Goal: Find specific page/section: Find specific page/section

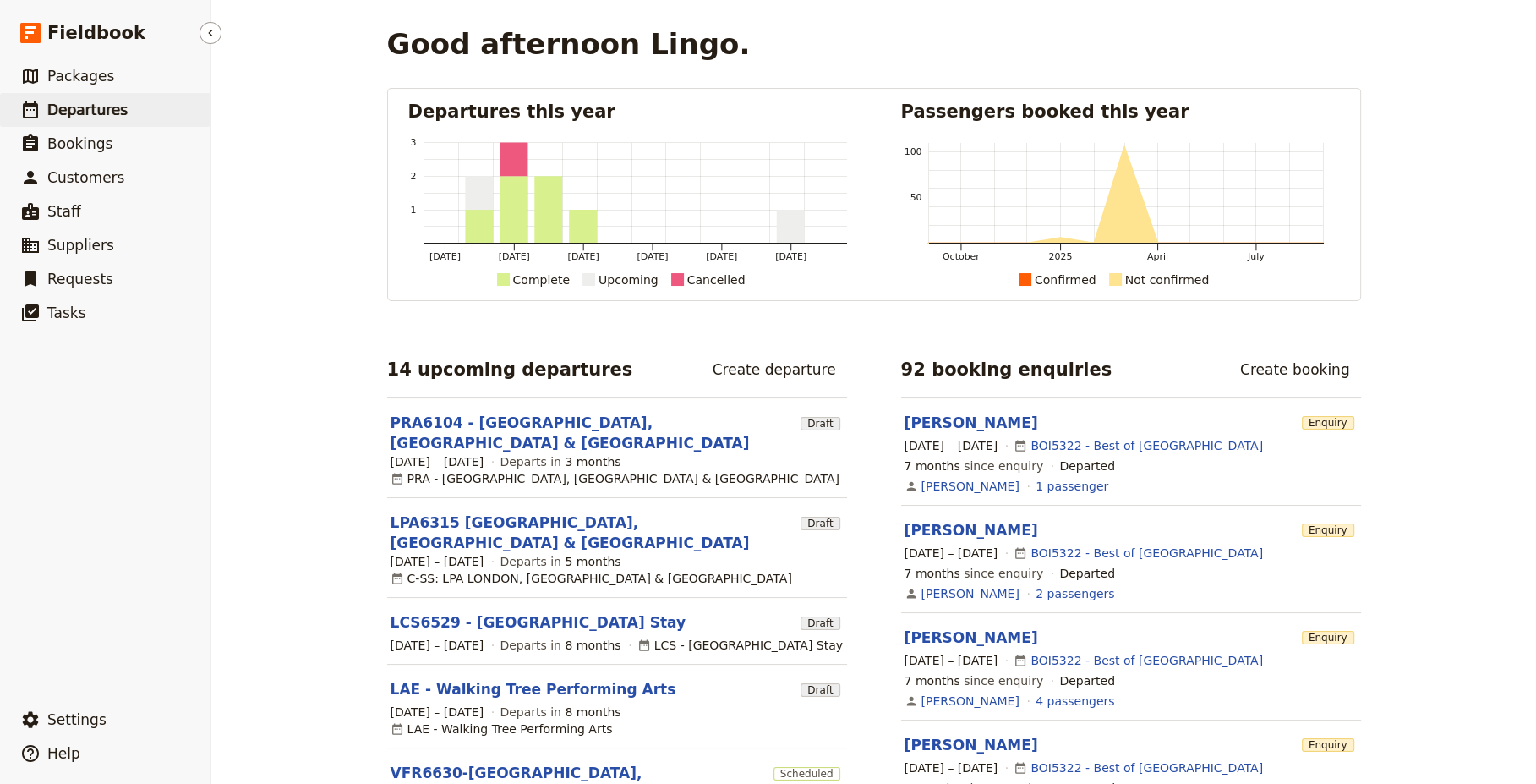
click at [75, 112] on span "Departures" at bounding box center [87, 110] width 81 height 17
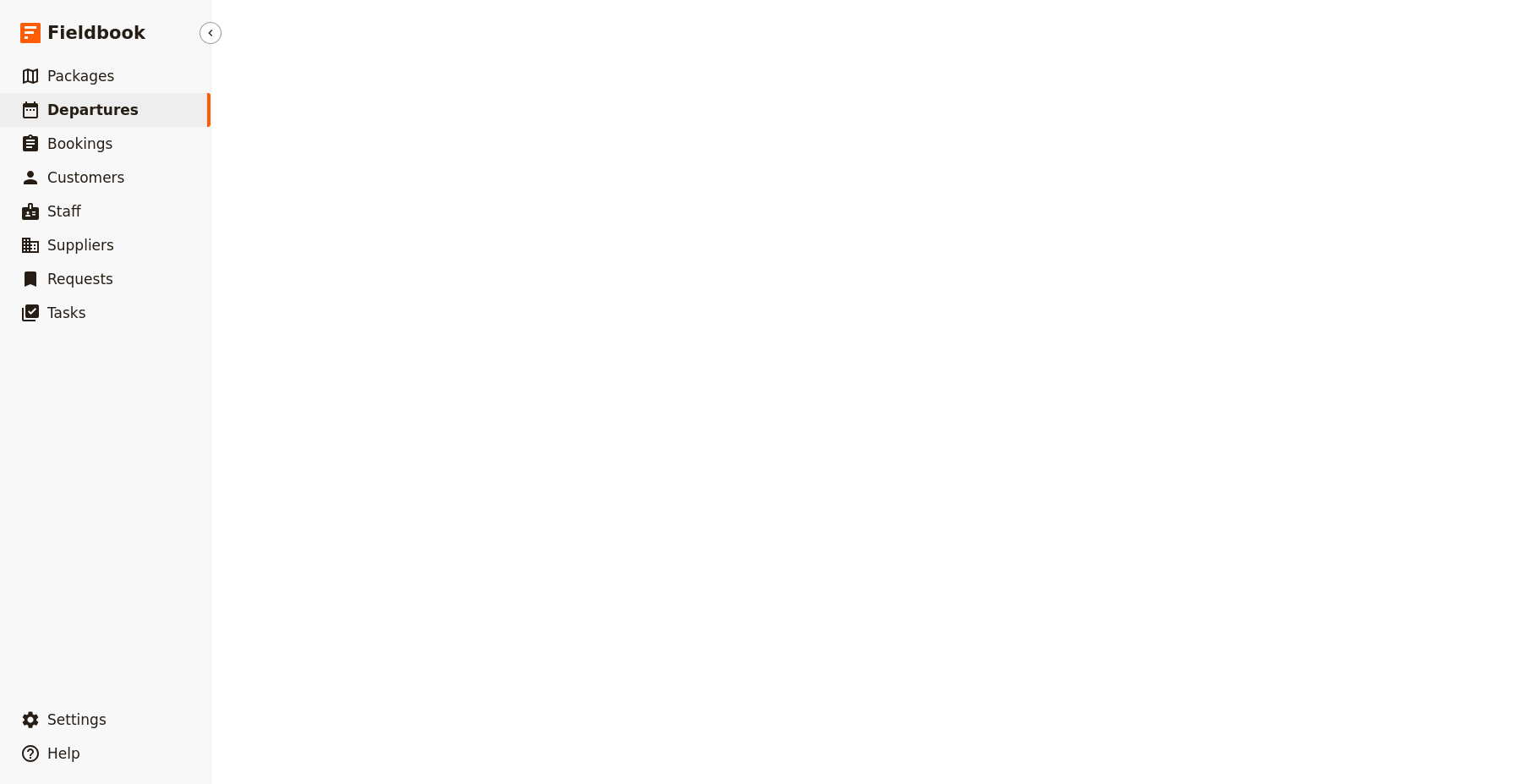
select select "CREATED_AT"
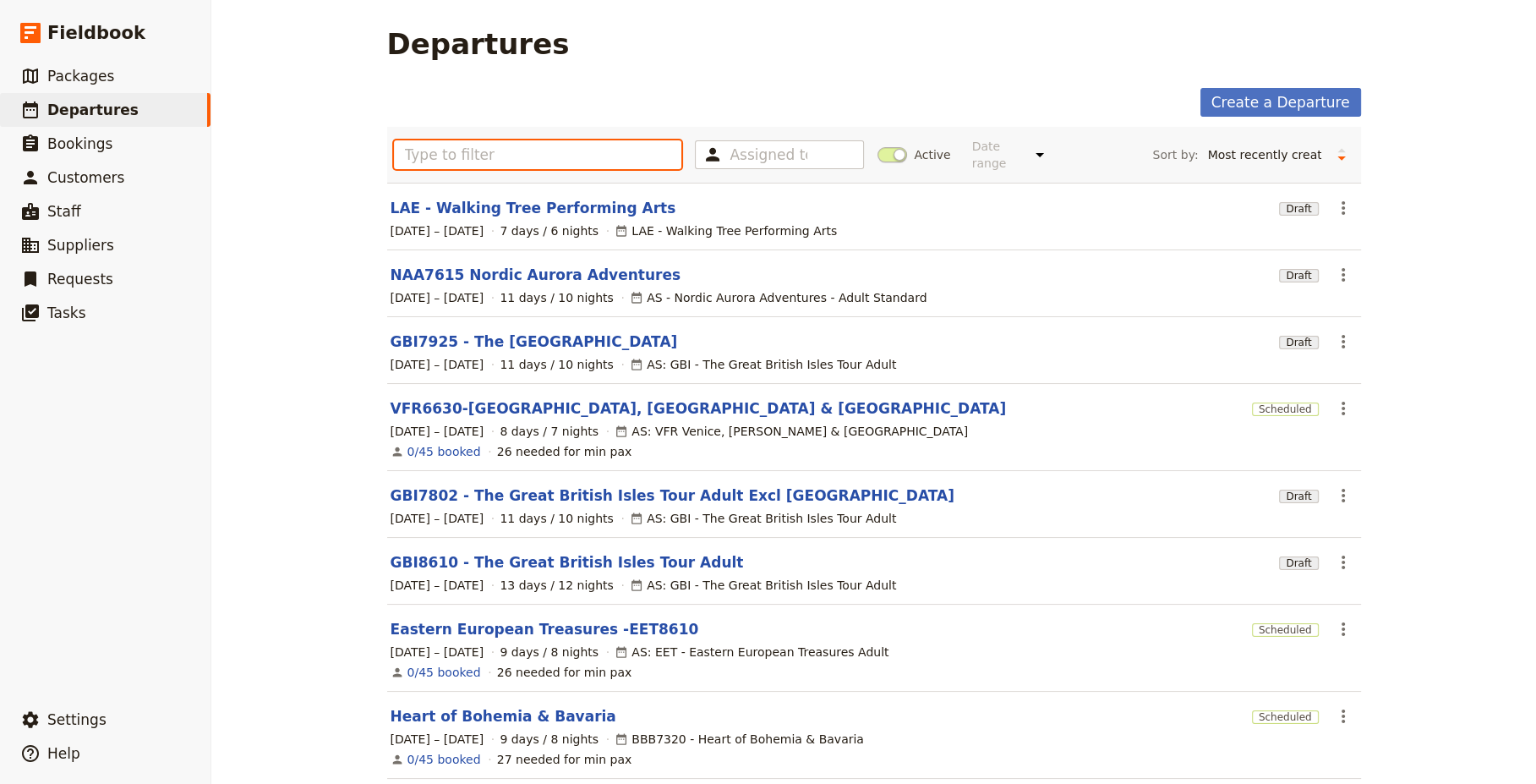
click at [517, 145] on input "text" at bounding box center [538, 154] width 289 height 29
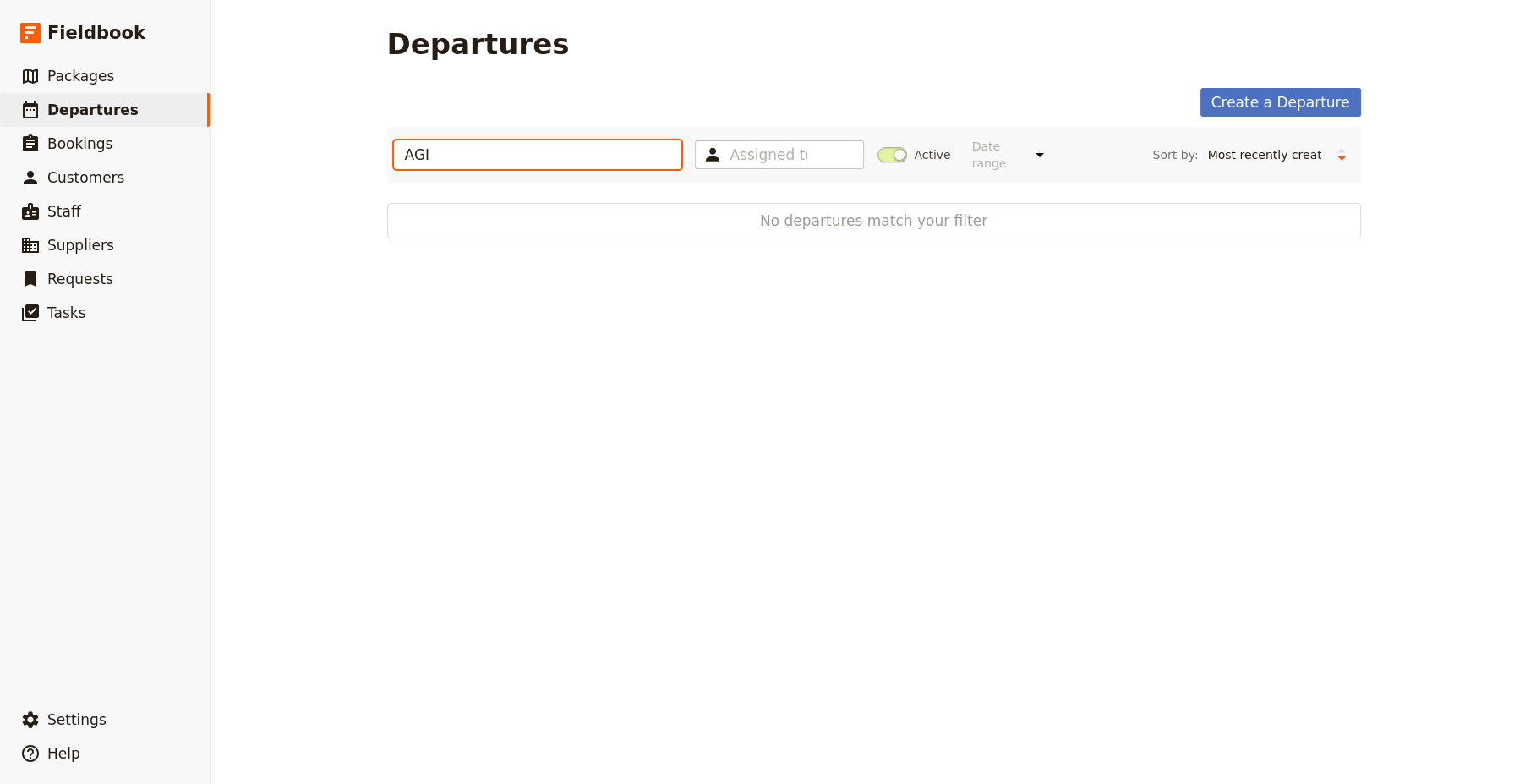
type input "AGI"
drag, startPoint x: 494, startPoint y: 147, endPoint x: 334, endPoint y: 165, distance: 161.0
click at [334, 165] on div "Departures Create a Departure AGI Assigned to Active Date range This week Next …" at bounding box center [873, 392] width 1325 height 784
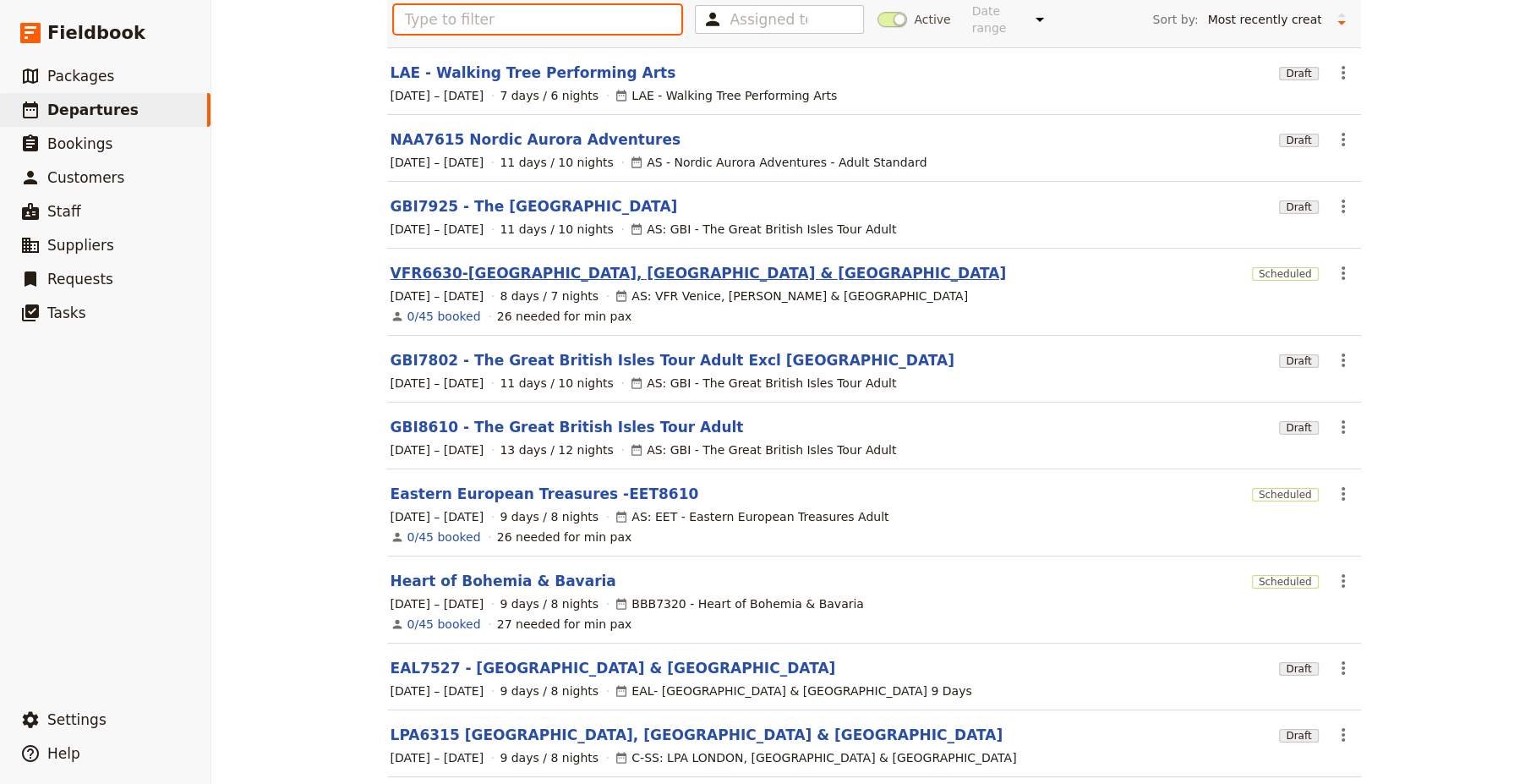
scroll to position [195, 0]
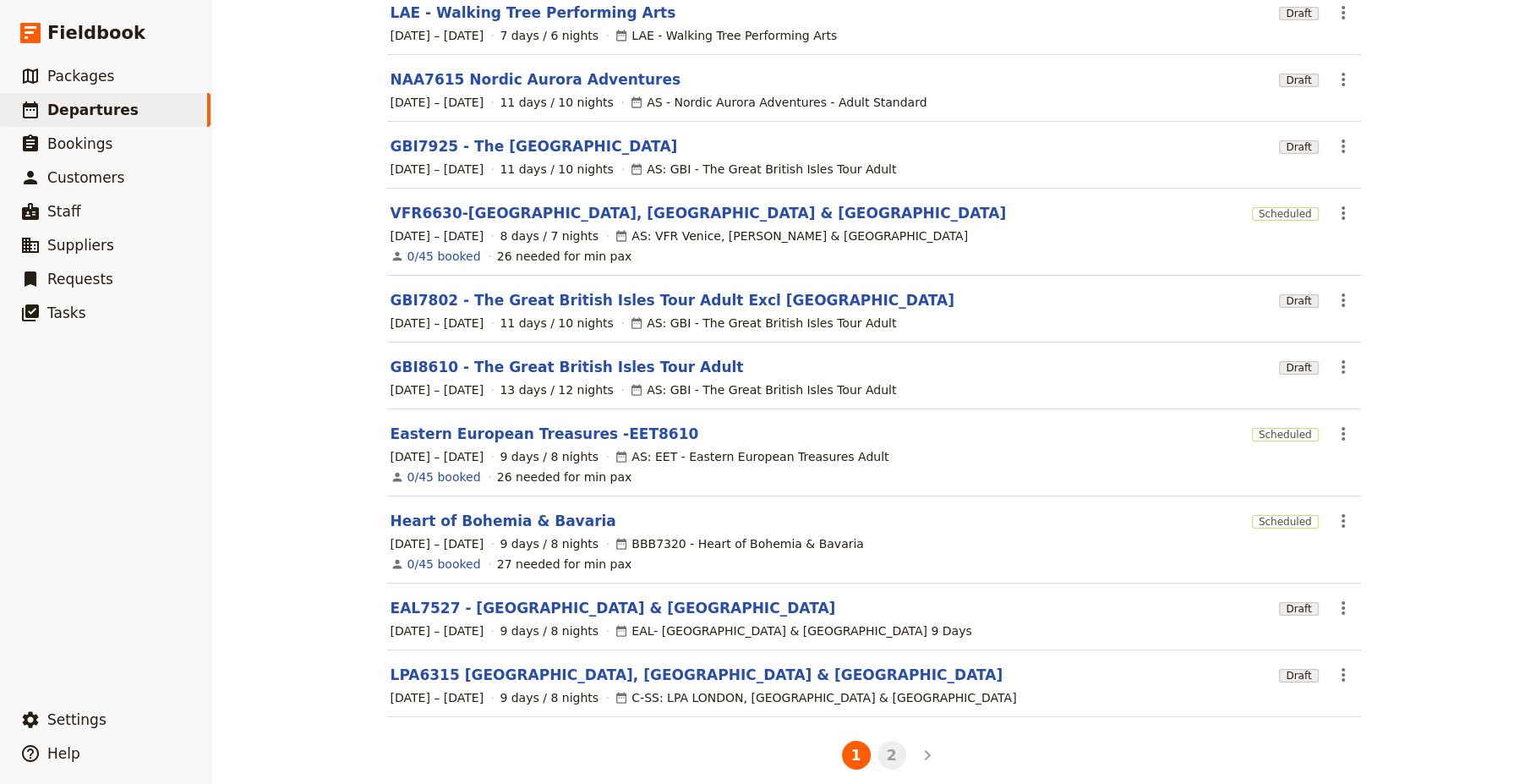
click at [886, 741] on button "2" at bounding box center [892, 755] width 29 height 29
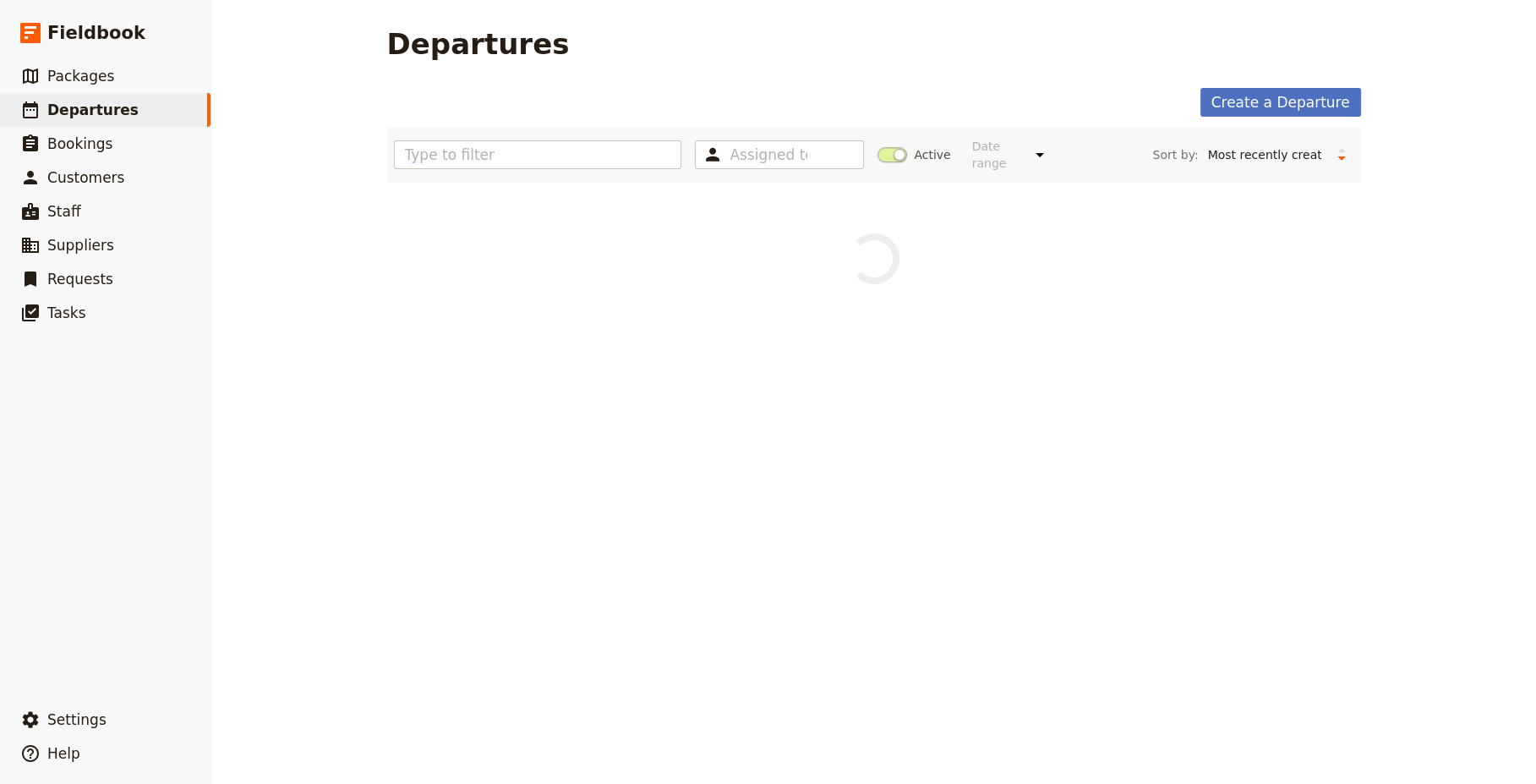
scroll to position [0, 0]
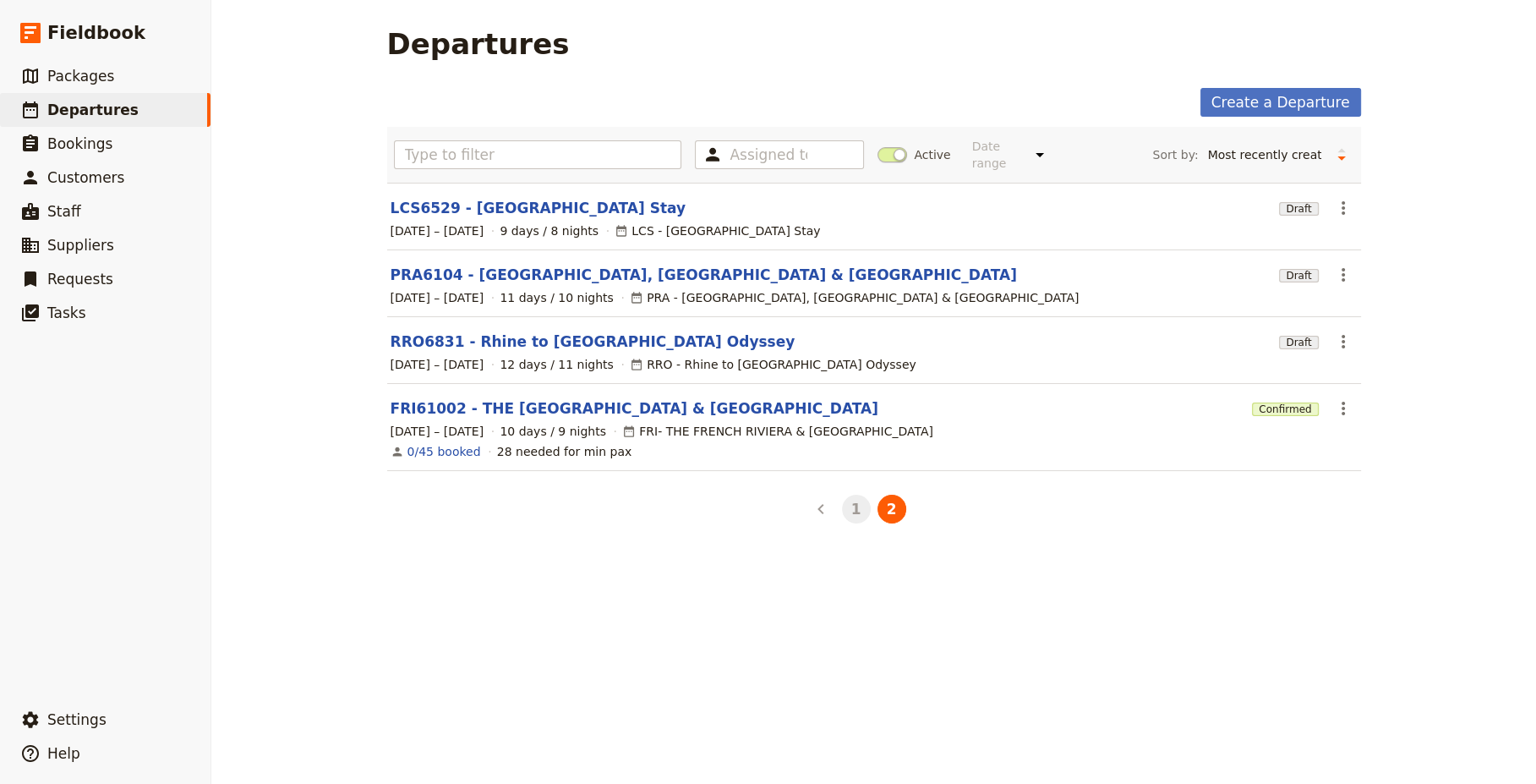
click at [851, 498] on button "1" at bounding box center [856, 509] width 29 height 29
